Goal: Information Seeking & Learning: Learn about a topic

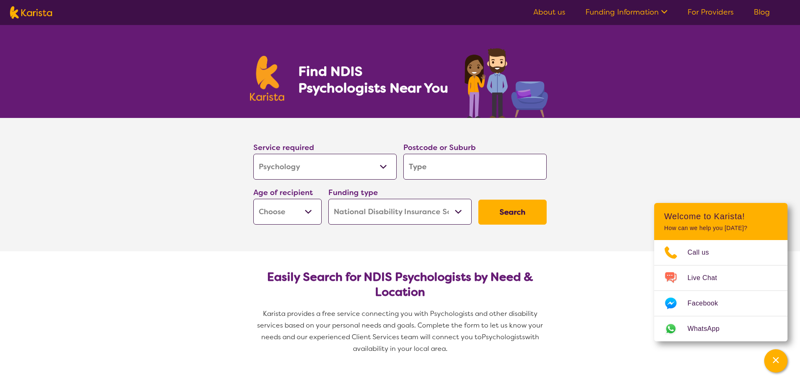
select select "Psychology"
select select "NDIS"
select select "Psychology"
select select "NDIS"
click at [457, 163] on input "search" at bounding box center [475, 167] width 143 height 26
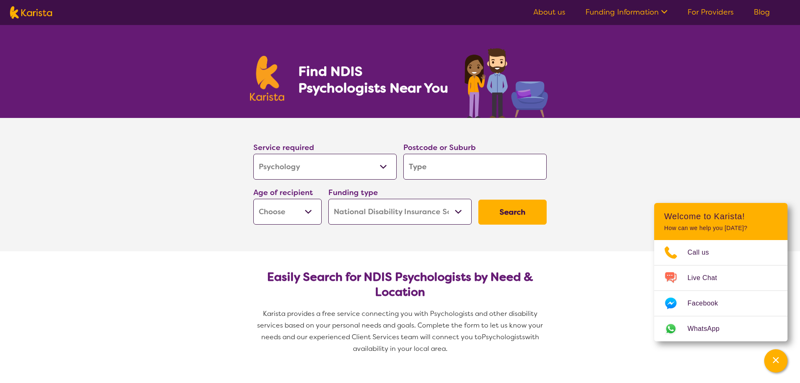
click at [253, 199] on select "Early Childhood - 0 to 9 Child - 10 to 11 Adolescent - 12 to 17 Adult - 18 to 6…" at bounding box center [287, 212] width 68 height 26
select select "EC"
click option "Early Childhood - 0 to 9" at bounding box center [0, 0] width 0 height 0
select select "EC"
click at [329, 199] on select "Home Care Package (HCP) National Disability Insurance Scheme (NDIS) I don't know" at bounding box center [400, 212] width 143 height 26
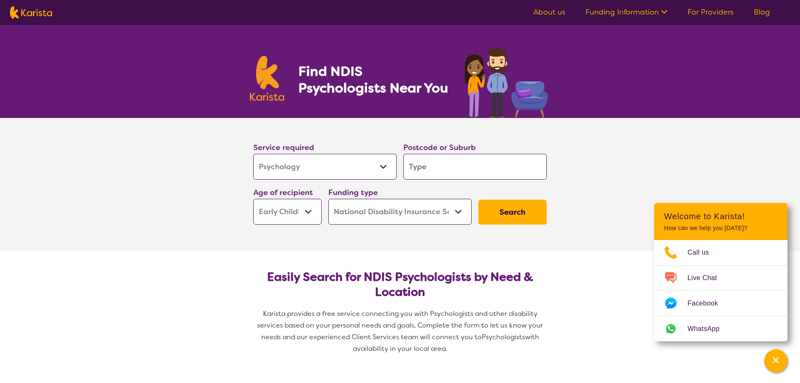
select select "i-don-t-know"
click option "I don't know" at bounding box center [0, 0] width 0 height 0
select select "i-don-t-know"
click at [511, 213] on button "Search" at bounding box center [513, 212] width 68 height 25
click at [439, 152] on label "Postcode or Suburb" at bounding box center [440, 148] width 73 height 10
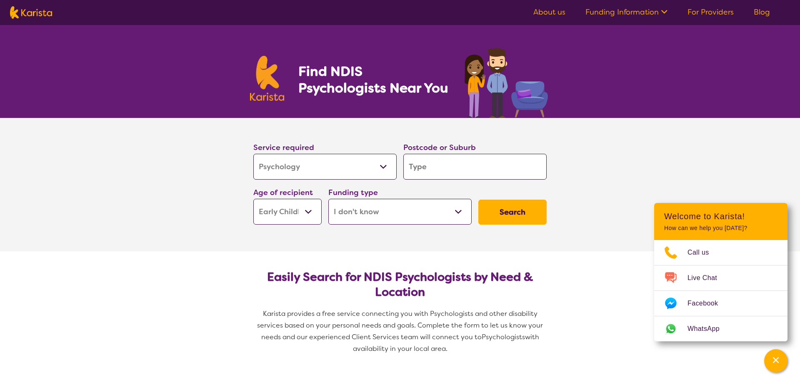
click at [434, 163] on input "search" at bounding box center [475, 167] width 143 height 26
type input "4"
type input "48"
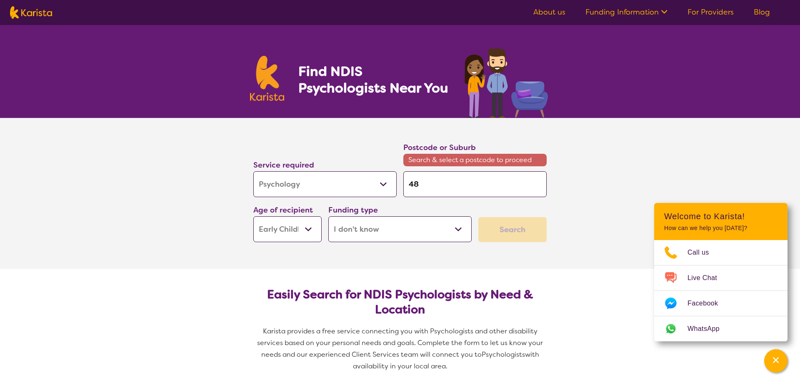
type input "481"
type input "4814"
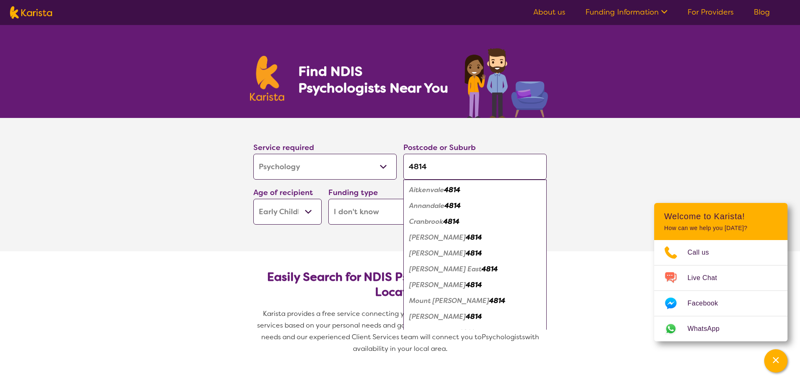
type input "4814"
click at [446, 298] on em "Mount [PERSON_NAME]" at bounding box center [449, 300] width 80 height 9
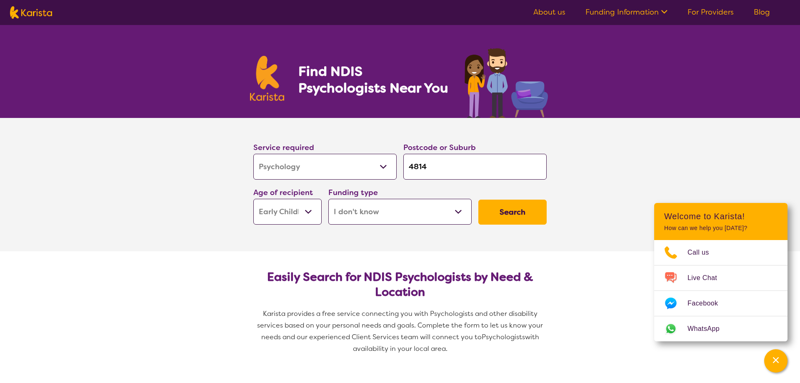
click at [512, 209] on button "Search" at bounding box center [513, 212] width 68 height 25
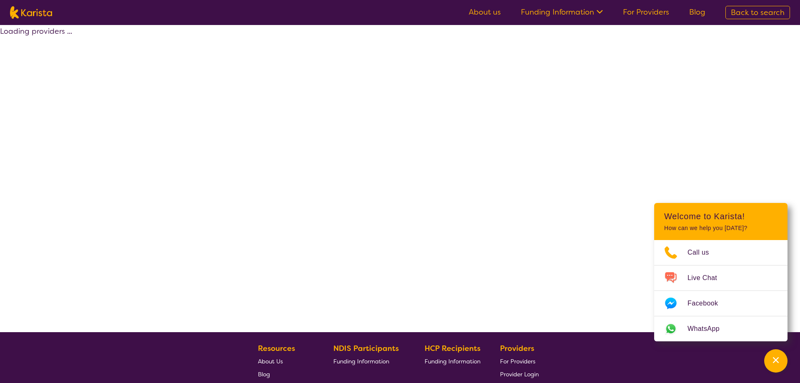
select select "Psychology"
select select "EC"
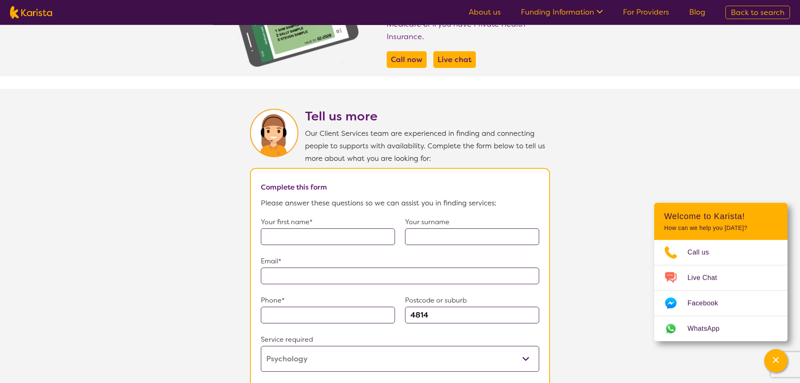
scroll to position [595, 0]
